Goal: Task Accomplishment & Management: Use online tool/utility

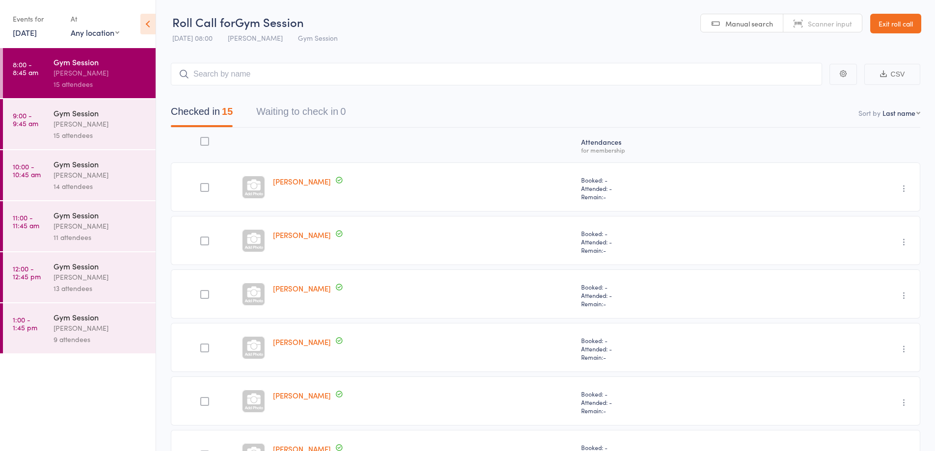
click at [893, 29] on link "Exit roll call" at bounding box center [895, 24] width 51 height 20
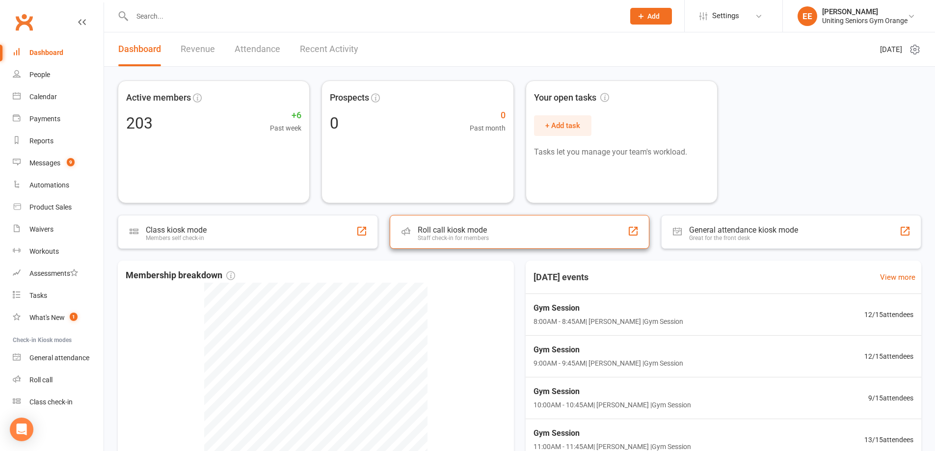
click at [499, 233] on div "Roll call kiosk mode Staff check-in for members" at bounding box center [520, 232] width 260 height 34
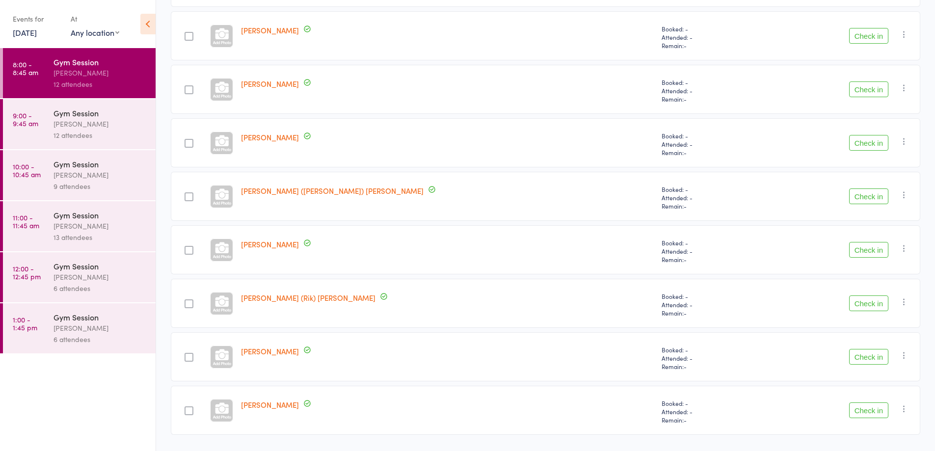
scroll to position [393, 0]
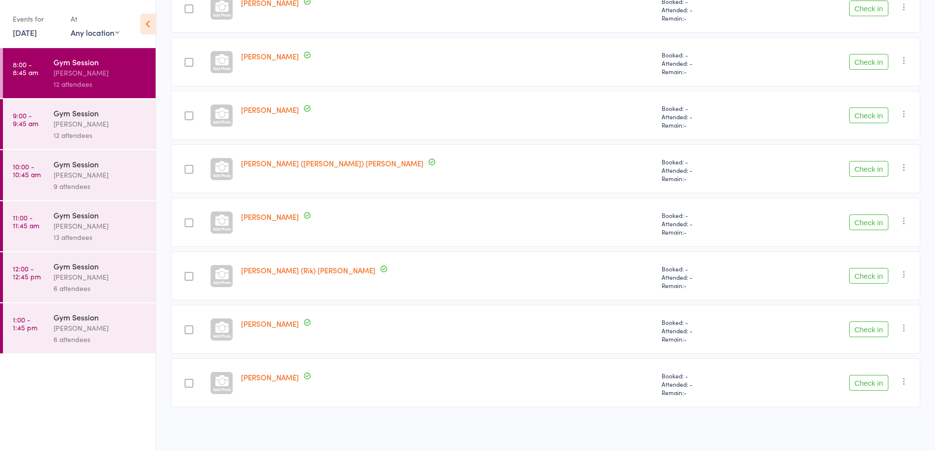
click at [861, 227] on button "Check in" at bounding box center [868, 222] width 39 height 16
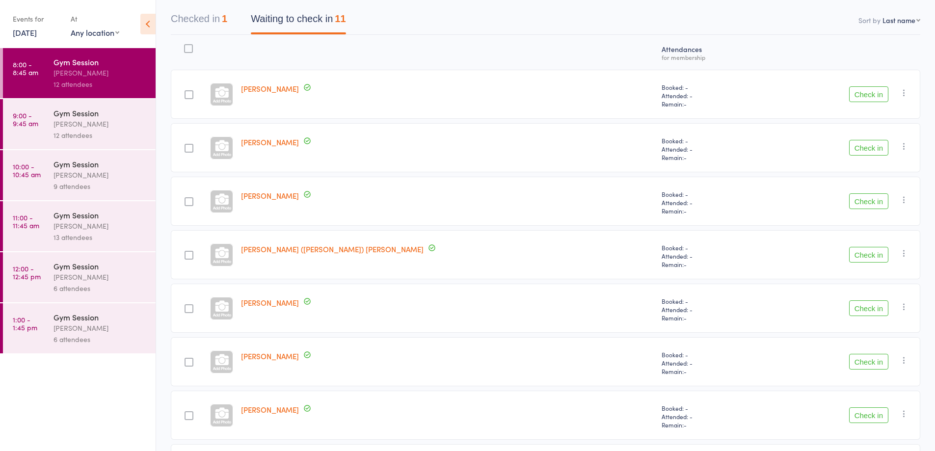
scroll to position [0, 0]
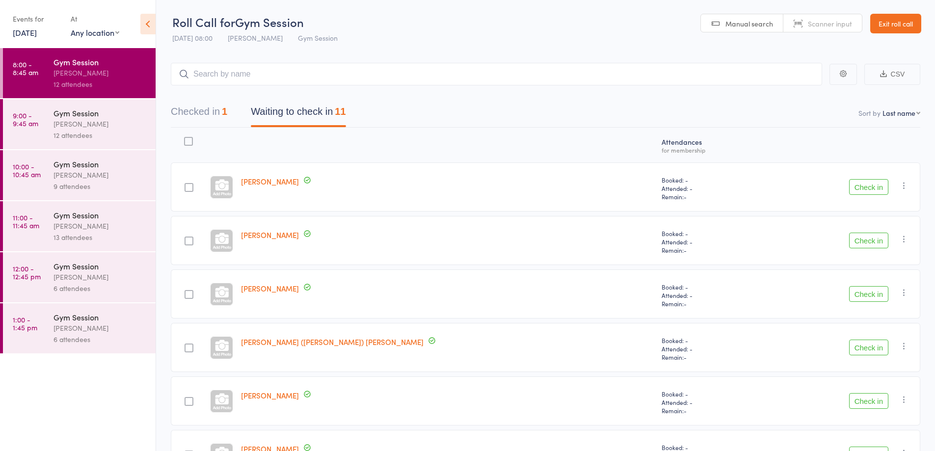
click at [871, 237] on button "Check in" at bounding box center [868, 241] width 39 height 16
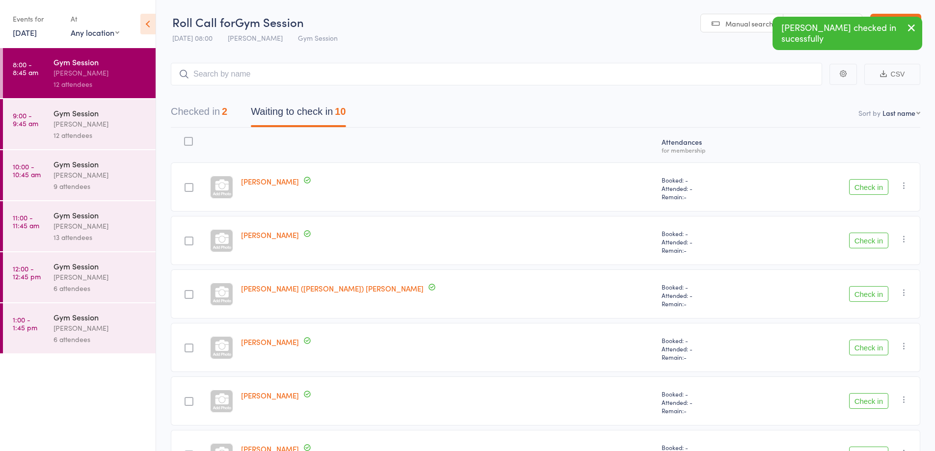
click at [866, 295] on button "Check in" at bounding box center [868, 294] width 39 height 16
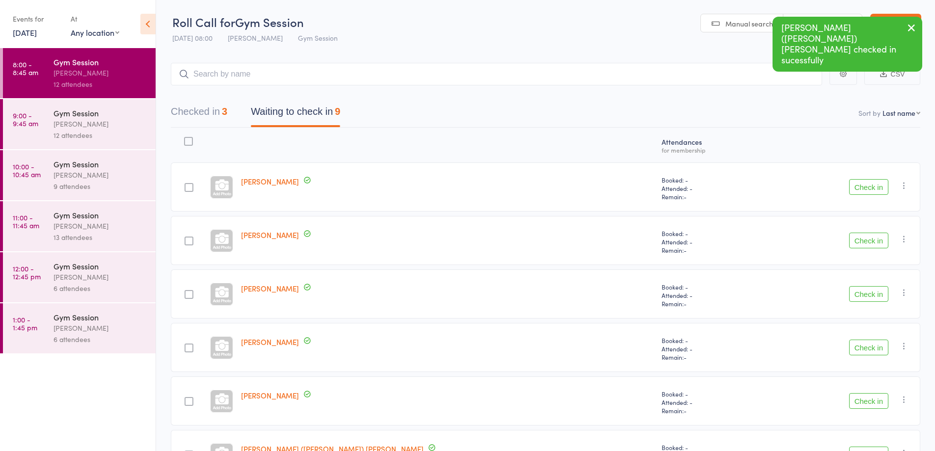
click at [874, 239] on button "Check in" at bounding box center [868, 241] width 39 height 16
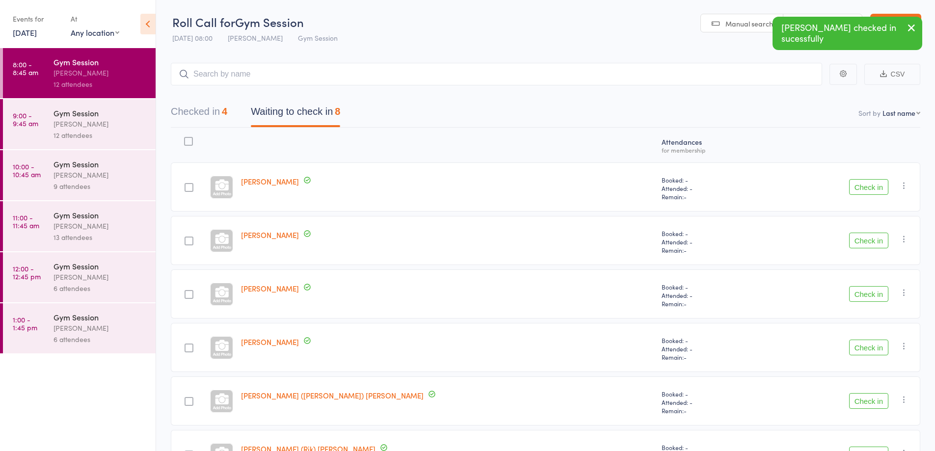
click at [875, 239] on button "Check in" at bounding box center [868, 241] width 39 height 16
click at [870, 292] on button "Check in" at bounding box center [868, 294] width 39 height 16
click at [872, 349] on button "Check in" at bounding box center [868, 348] width 39 height 16
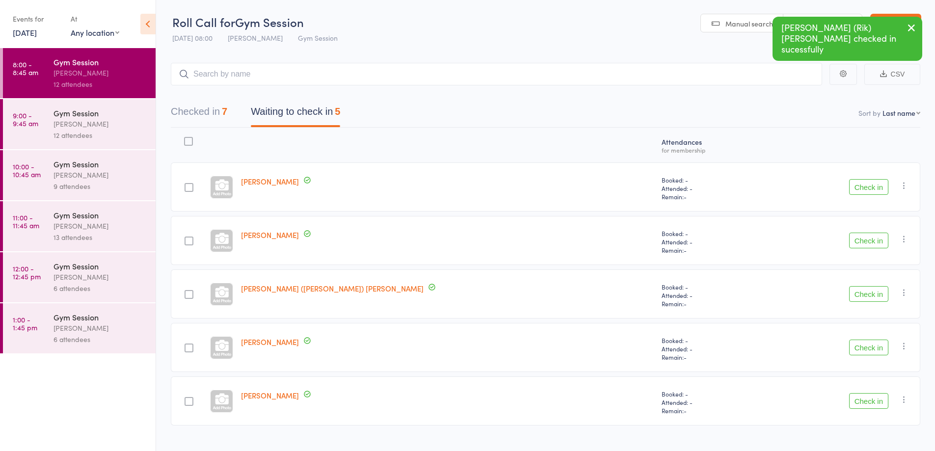
click at [869, 346] on button "Check in" at bounding box center [868, 348] width 39 height 16
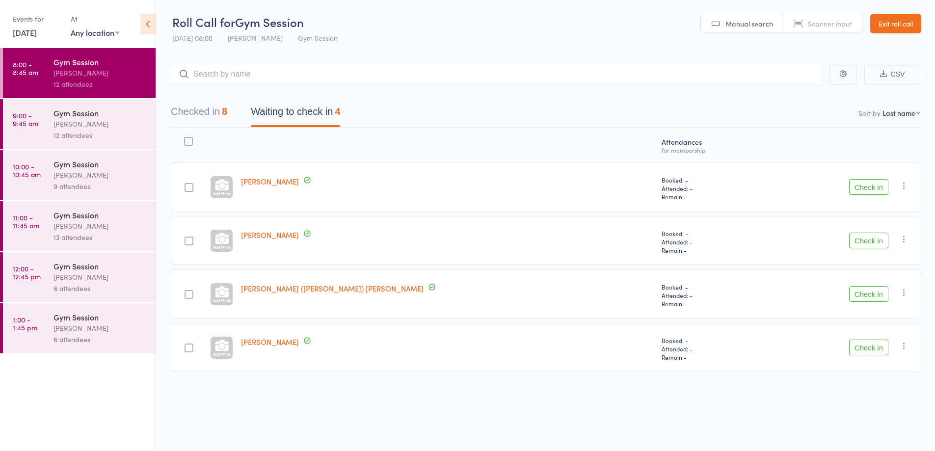
click at [868, 238] on button "Check in" at bounding box center [868, 241] width 39 height 16
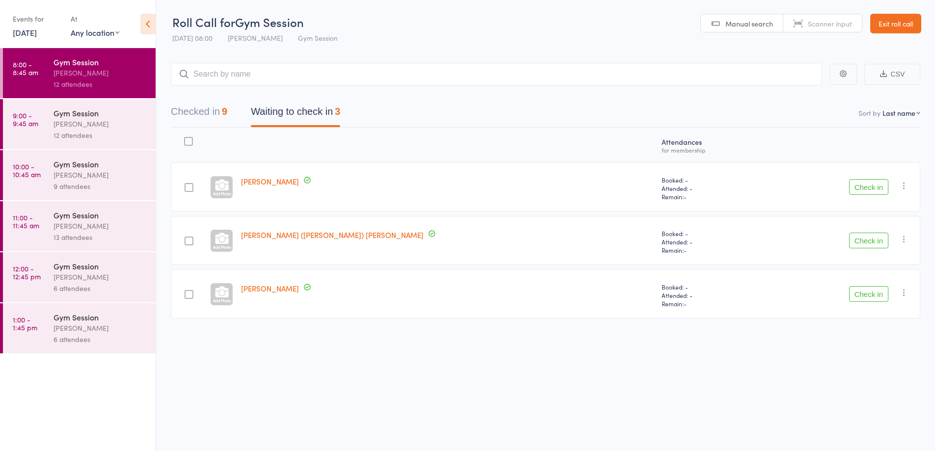
click at [885, 296] on button "Check in" at bounding box center [868, 294] width 39 height 16
click at [870, 238] on button "Check in" at bounding box center [868, 241] width 39 height 16
